Goal: Use online tool/utility: Utilize a website feature to perform a specific function

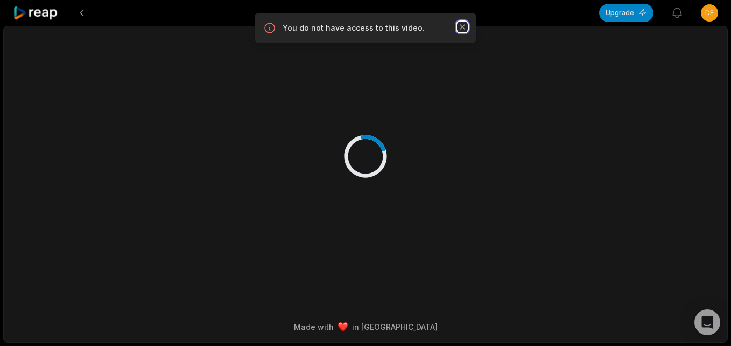
drag, startPoint x: 464, startPoint y: 26, endPoint x: 457, endPoint y: 26, distance: 7.5
click at [464, 26] on icon "button" at bounding box center [462, 27] width 11 height 11
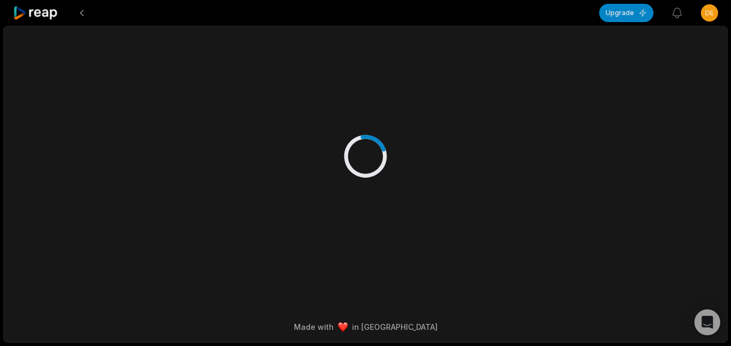
click at [50, 11] on icon at bounding box center [36, 13] width 46 height 15
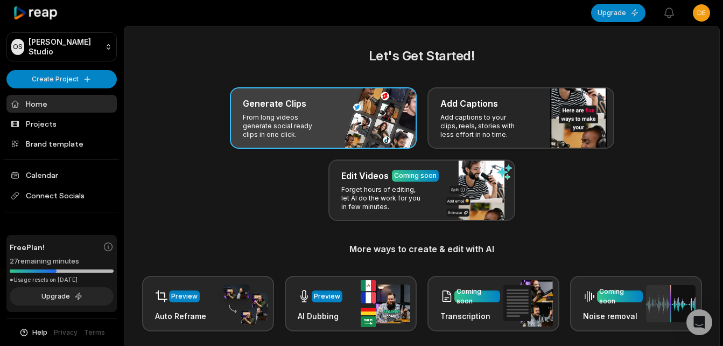
click at [300, 102] on h3 "Generate Clips" at bounding box center [275, 103] width 64 height 13
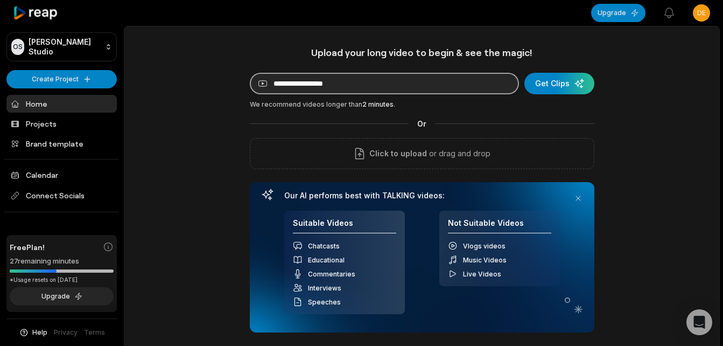
click at [346, 85] on input at bounding box center [384, 84] width 269 height 22
paste input "**********"
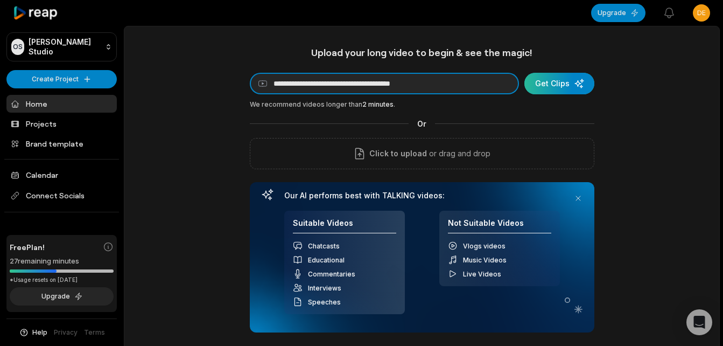
type input "**********"
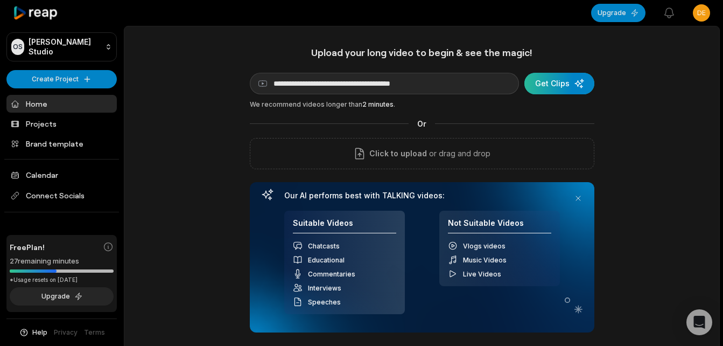
click at [585, 83] on div "submit" at bounding box center [559, 84] width 70 height 22
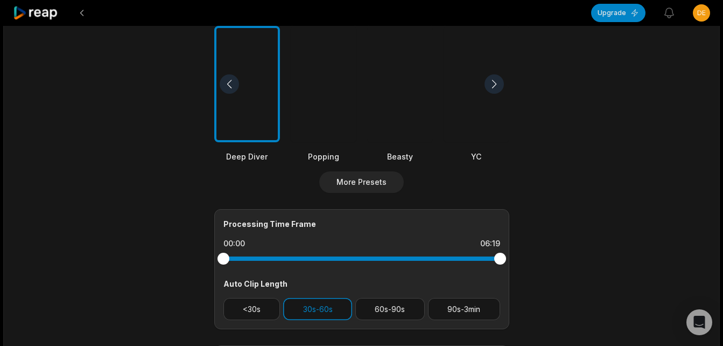
scroll to position [431, 0]
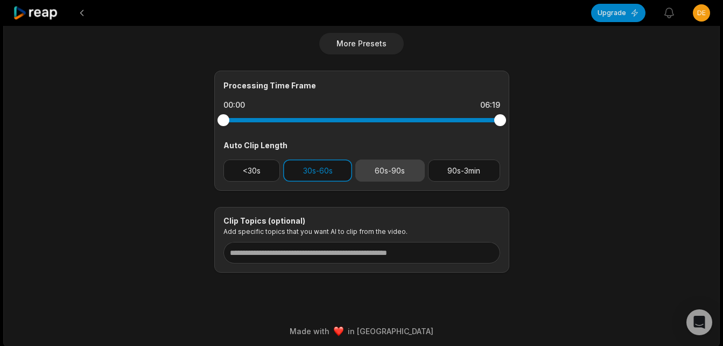
click at [383, 166] on button "60s-90s" at bounding box center [389, 170] width 69 height 22
click at [440, 169] on button "90s-3min" at bounding box center [464, 170] width 72 height 22
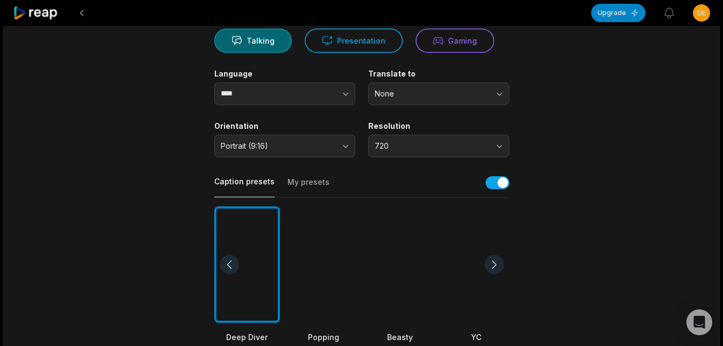
scroll to position [0, 0]
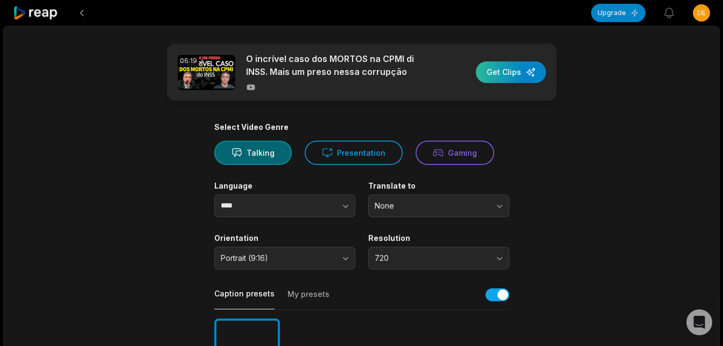
click at [498, 70] on div "button" at bounding box center [511, 72] width 70 height 22
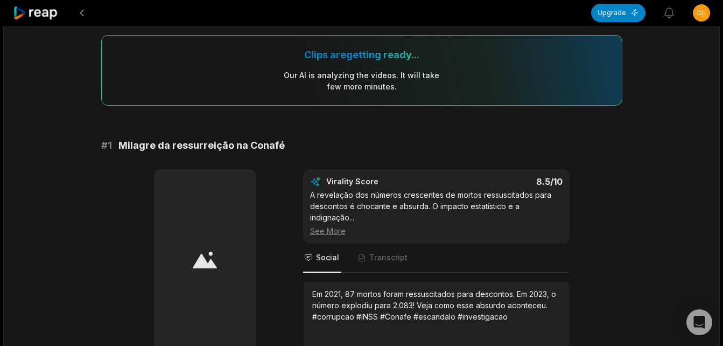
scroll to position [108, 0]
